Goal: Navigation & Orientation: Understand site structure

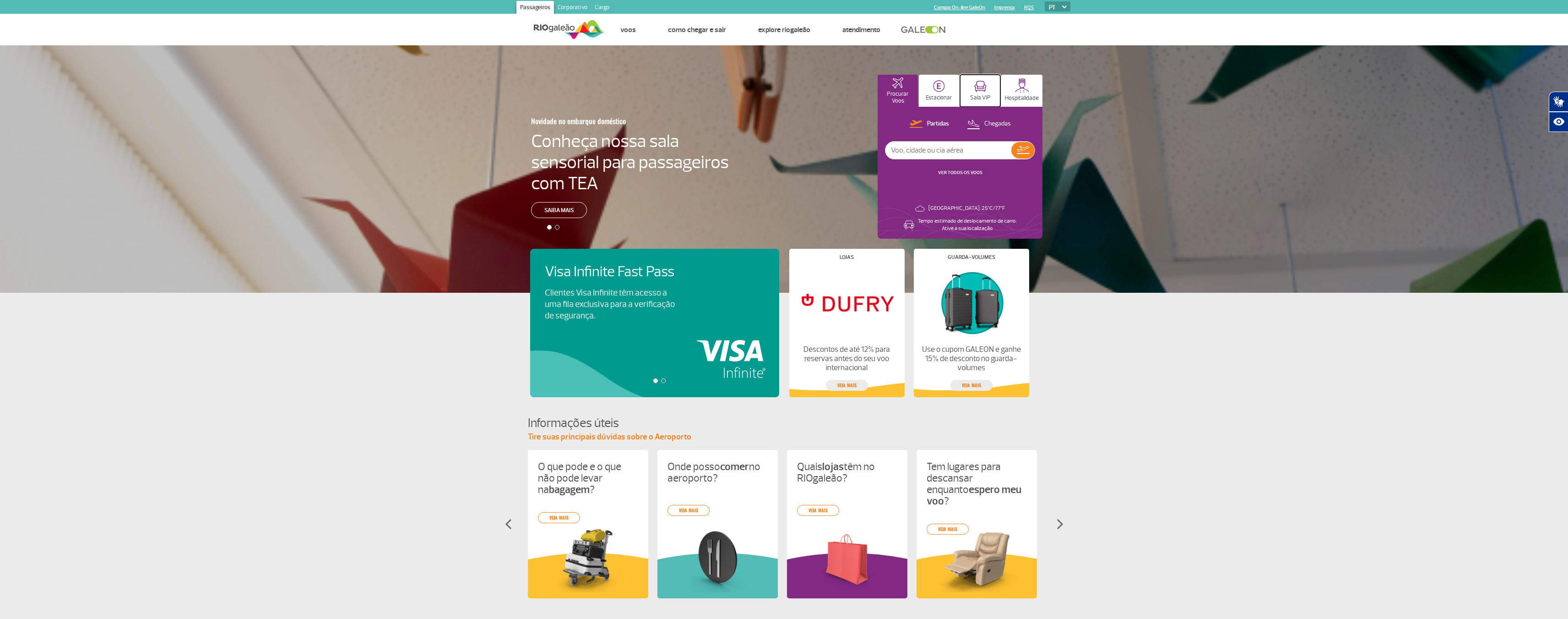
click at [987, 88] on img at bounding box center [981, 86] width 12 height 12
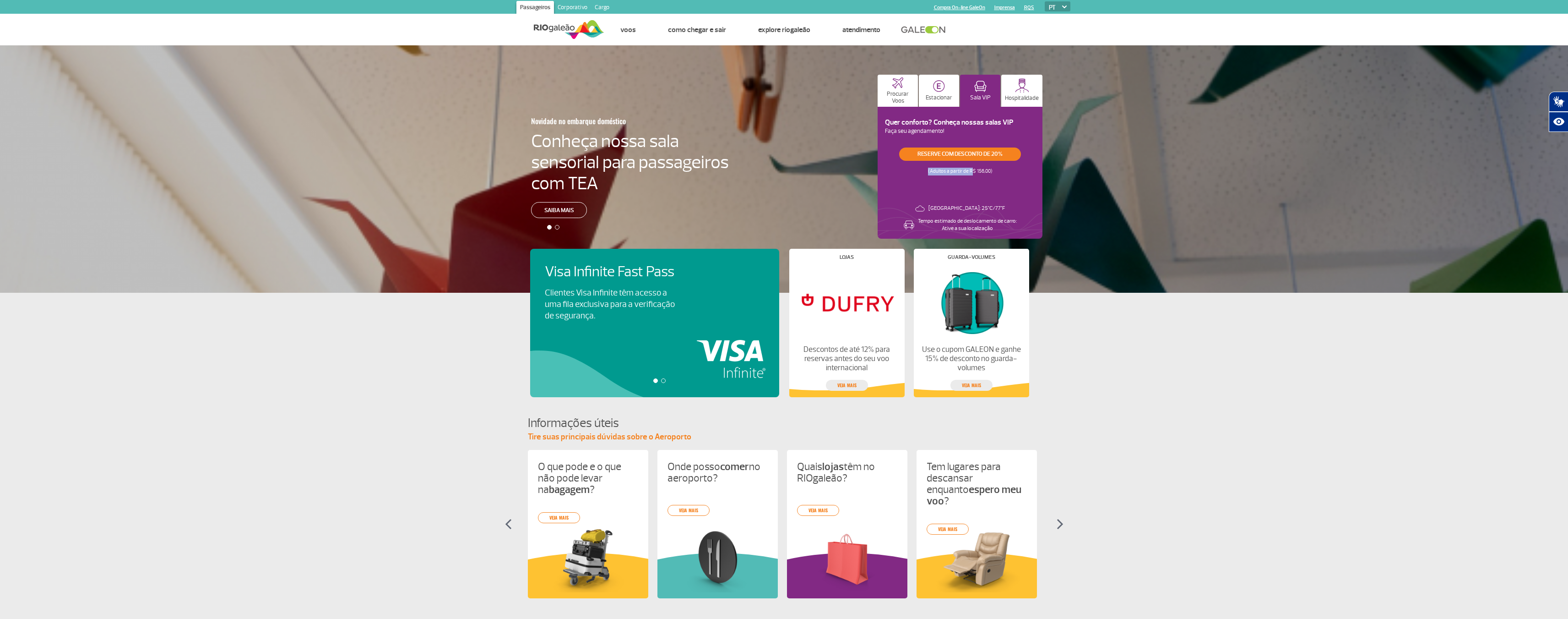
drag, startPoint x: 1018, startPoint y: 182, endPoint x: 1064, endPoint y: 179, distance: 46.1
click at [1035, 179] on div "Reserve com desconto de 20% (Adultos a partir de R$ 156,00)" at bounding box center [960, 165] width 150 height 35
click at [1029, 183] on div "Reserve com desconto de 20% (Adultos a partir de R$ 156,00)" at bounding box center [960, 165] width 150 height 35
click at [959, 97] on button "Estacionar" at bounding box center [939, 91] width 40 height 32
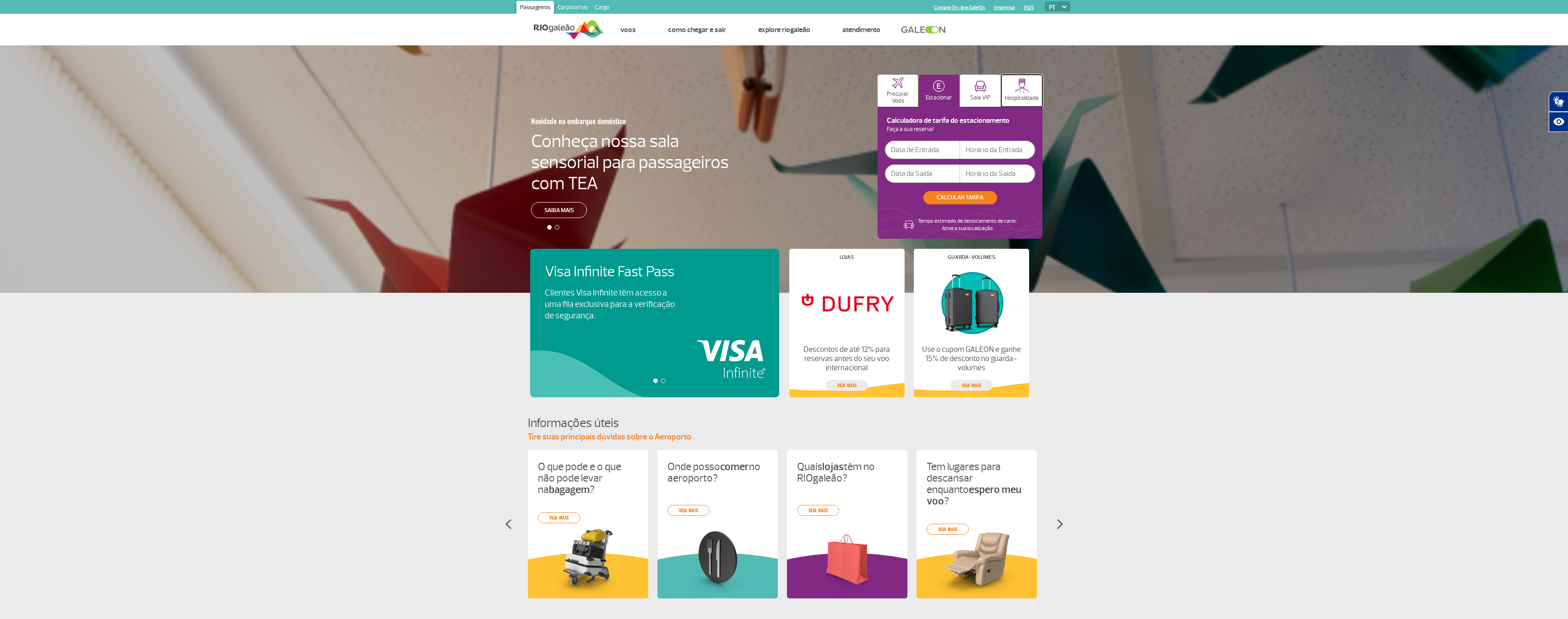
click at [1029, 92] on img at bounding box center [1021, 85] width 14 height 14
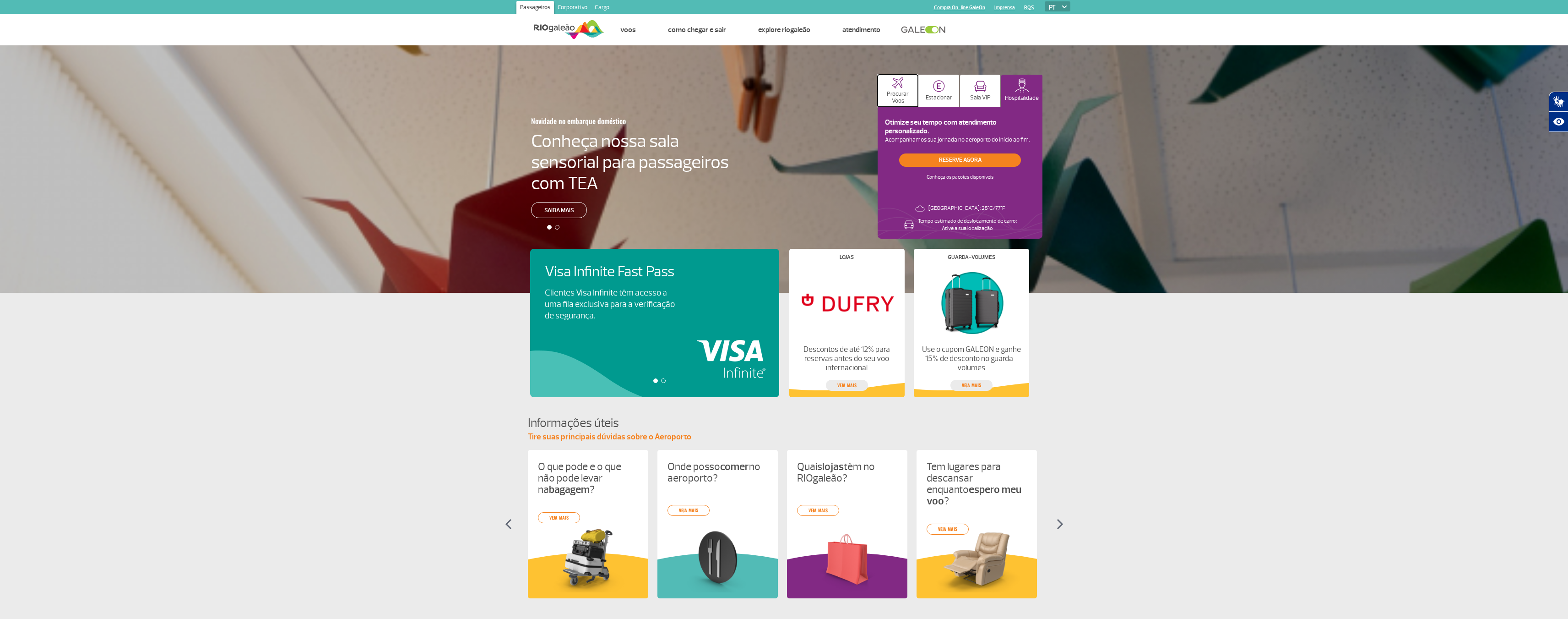
click at [913, 100] on p "Procurar Voos" at bounding box center [897, 97] width 31 height 13
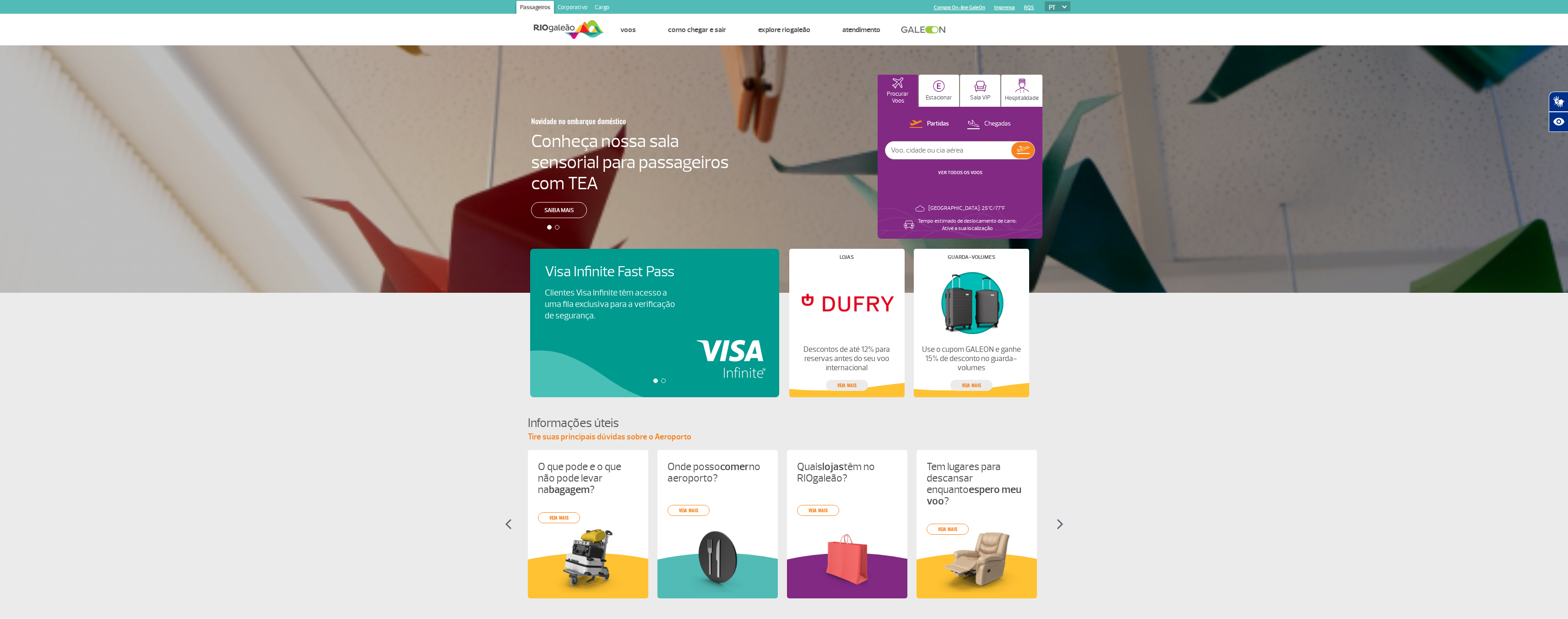
click at [804, 225] on div at bounding box center [553, 227] width 1106 height 4
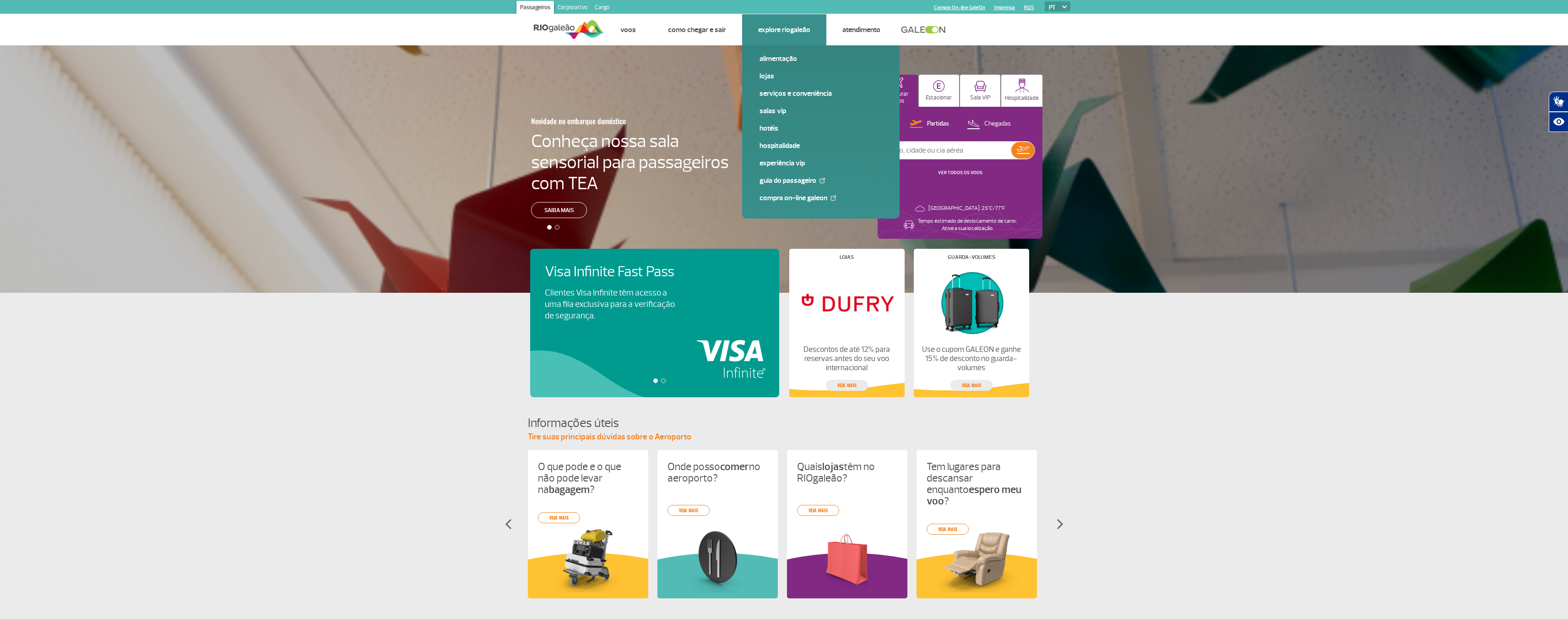
click at [810, 34] on link "Explore RIOgaleão" at bounding box center [784, 29] width 52 height 9
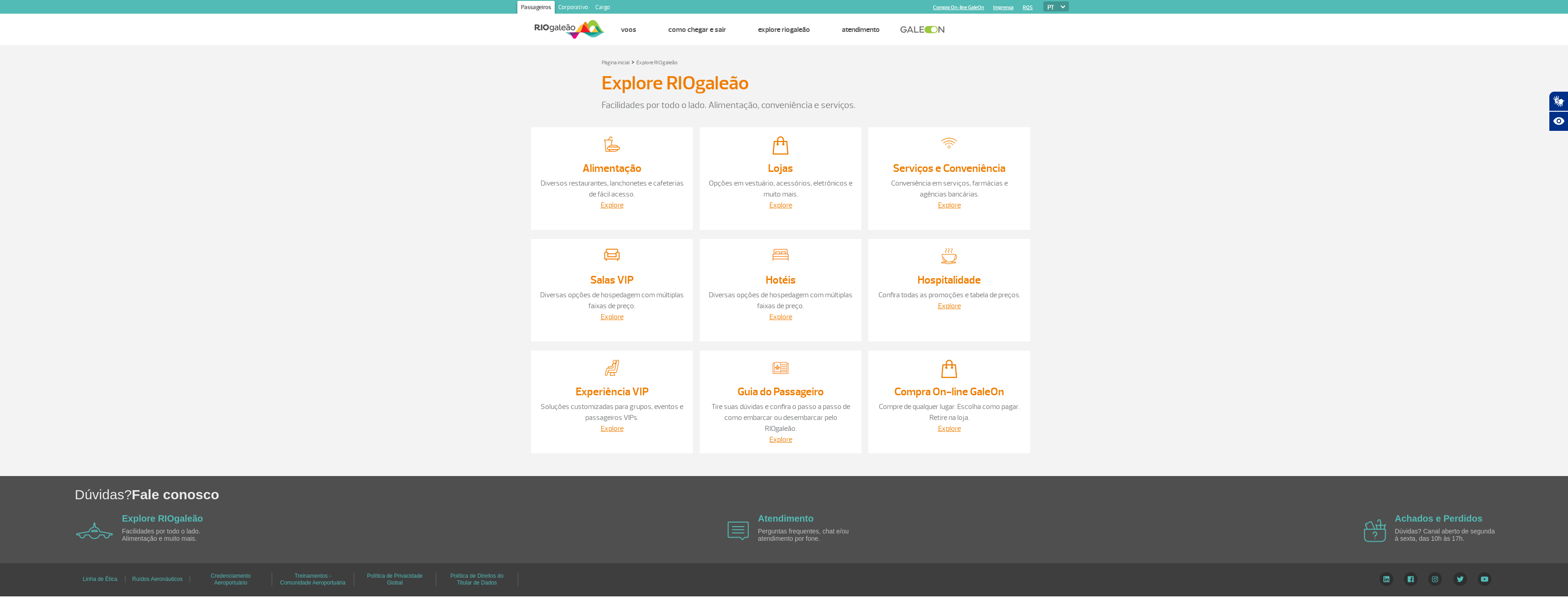
drag, startPoint x: 344, startPoint y: 209, endPoint x: 480, endPoint y: 187, distance: 137.8
click at [354, 205] on section "Página inicial > Explore RIOgaleão Explore RIOgaleão Facilidades por todo o lad…" at bounding box center [784, 261] width 1568 height 431
click at [784, 444] on link "Explore" at bounding box center [780, 439] width 23 height 9
